Goal: Navigation & Orientation: Find specific page/section

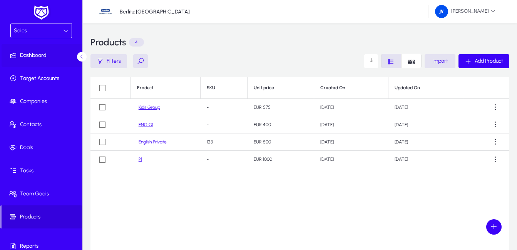
click at [42, 54] on span "Dashboard" at bounding box center [43, 56] width 82 height 8
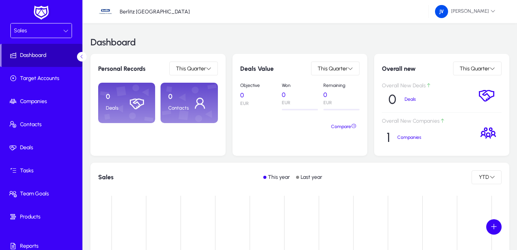
click at [64, 53] on span "Dashboard" at bounding box center [42, 56] width 81 height 8
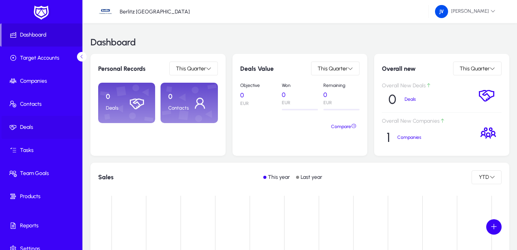
scroll to position [31, 0]
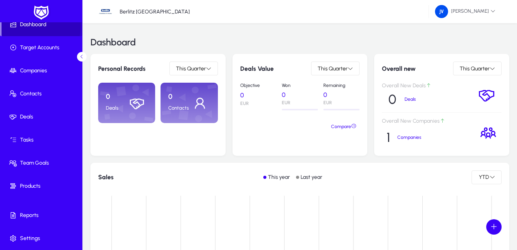
click at [39, 26] on span "Dashboard" at bounding box center [42, 25] width 81 height 8
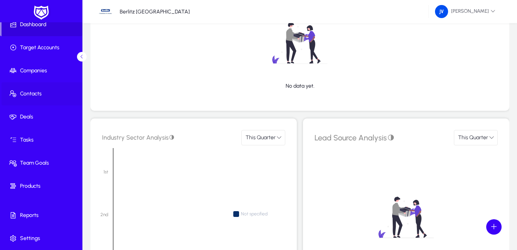
scroll to position [769, 0]
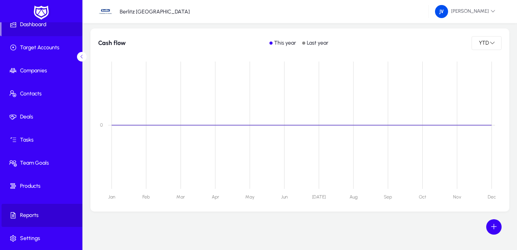
click at [53, 217] on span "Reports" at bounding box center [43, 216] width 82 height 8
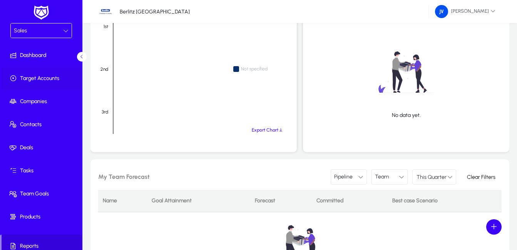
scroll to position [133, 0]
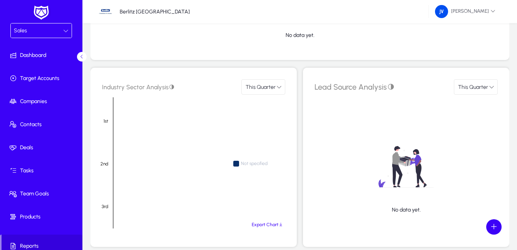
click at [63, 30] on icon at bounding box center [65, 30] width 5 height 5
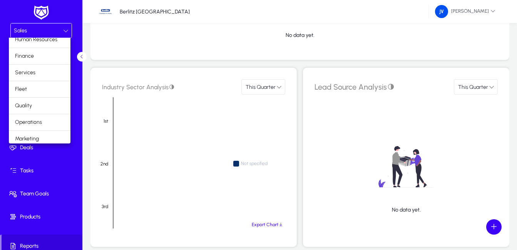
scroll to position [26, 0]
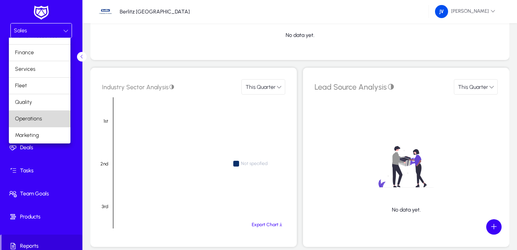
click at [44, 118] on mat-option "Operations" at bounding box center [40, 119] width 62 height 16
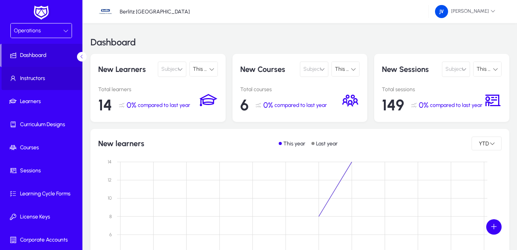
click at [42, 80] on span "Instructors" at bounding box center [43, 79] width 82 height 8
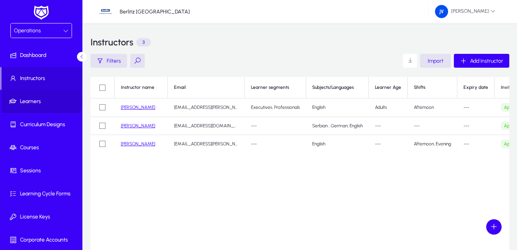
click at [40, 100] on span "Learners" at bounding box center [43, 102] width 82 height 8
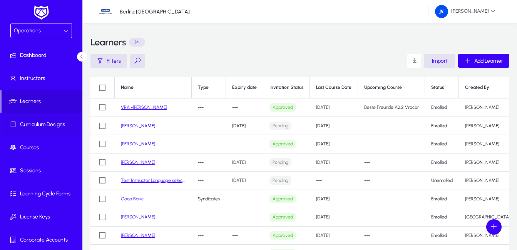
click at [49, 123] on span "Curriculum Designs" at bounding box center [43, 125] width 82 height 8
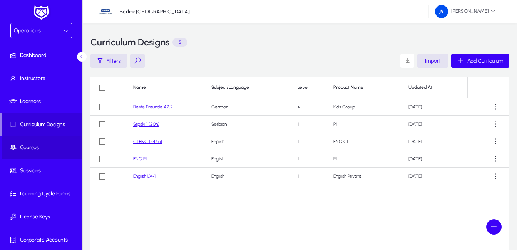
click at [46, 149] on span "Courses" at bounding box center [43, 148] width 82 height 8
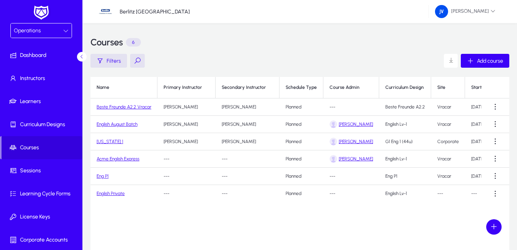
click at [65, 31] on icon at bounding box center [65, 30] width 5 height 5
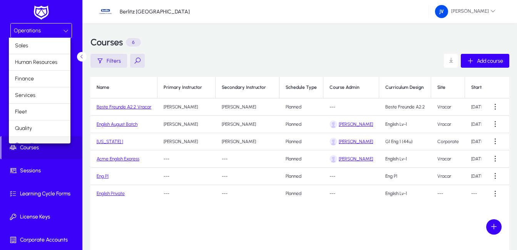
scroll to position [10, 0]
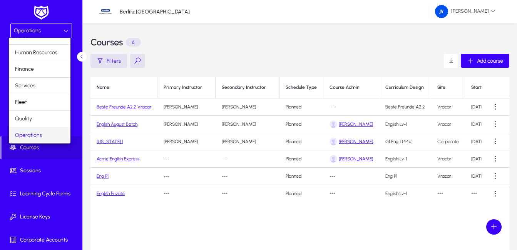
click at [65, 31] on div at bounding box center [258, 125] width 517 height 250
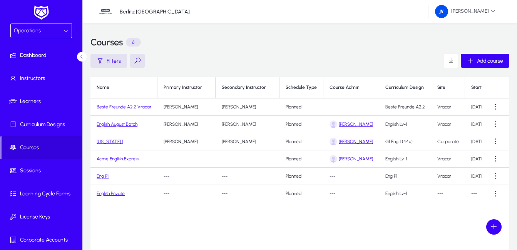
click at [139, 105] on link "Beste Freunde A2.2 Vracar" at bounding box center [124, 106] width 55 height 5
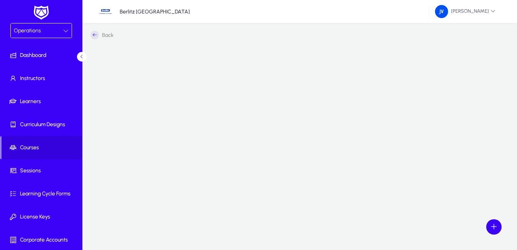
click at [93, 35] on icon at bounding box center [94, 35] width 8 height 8
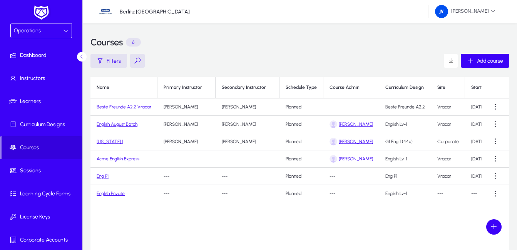
click at [292, 225] on div "Name Primary Instructor Secondary Instructor Schedule Type Course Admin Curricu…" at bounding box center [299, 173] width 418 height 192
